Goal: Find specific page/section: Find specific page/section

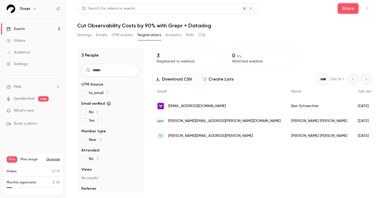
click at [48, 110] on p "What's new" at bounding box center [28, 111] width 45 height 6
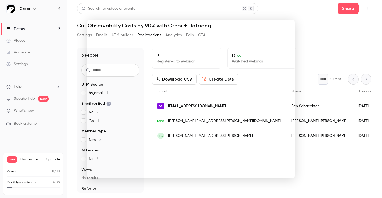
click at [46, 68] on div at bounding box center [191, 99] width 382 height 198
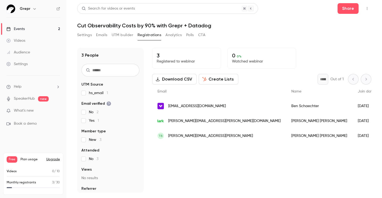
click at [49, 30] on link "Events 2" at bounding box center [33, 29] width 67 height 12
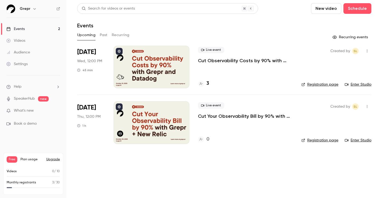
click at [144, 118] on div at bounding box center [152, 122] width 76 height 43
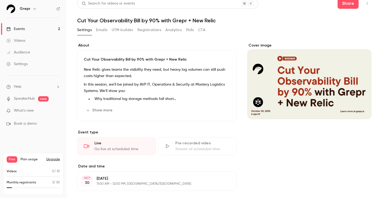
scroll to position [4, 0]
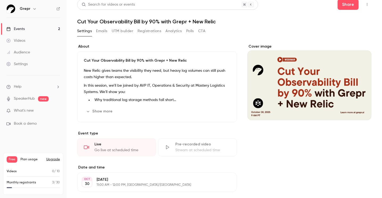
click at [146, 31] on button "Registrations" at bounding box center [150, 31] width 24 height 9
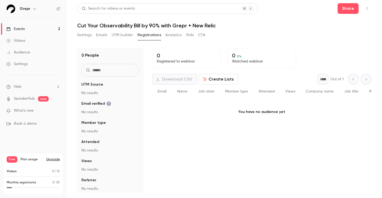
click at [173, 34] on button "Analytics" at bounding box center [174, 35] width 17 height 9
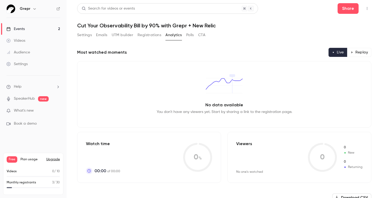
click at [37, 29] on link "Events 2" at bounding box center [33, 29] width 67 height 12
